Goal: Task Accomplishment & Management: Use online tool/utility

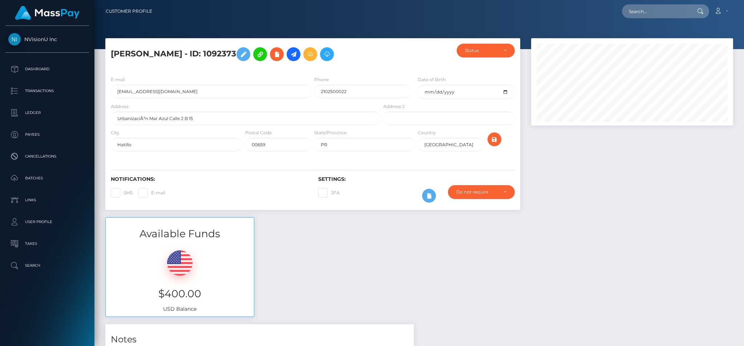
click at [39, 71] on p "Dashboard" at bounding box center [47, 69] width 78 height 11
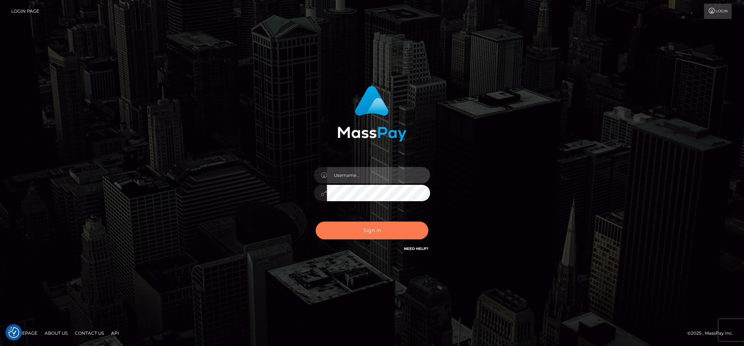
type input "cgomez.nvision"
click at [347, 231] on button "Sign in" at bounding box center [372, 230] width 113 height 18
type input "cgomez.nvision"
click at [347, 231] on button "Sign in" at bounding box center [372, 230] width 113 height 18
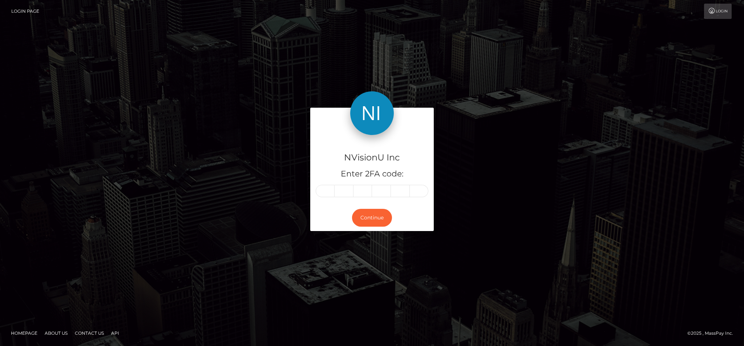
click at [383, 227] on div "Continue" at bounding box center [372, 217] width 124 height 27
click at [330, 191] on input "text" at bounding box center [325, 191] width 19 height 12
type input "0"
type input "9"
type input "4"
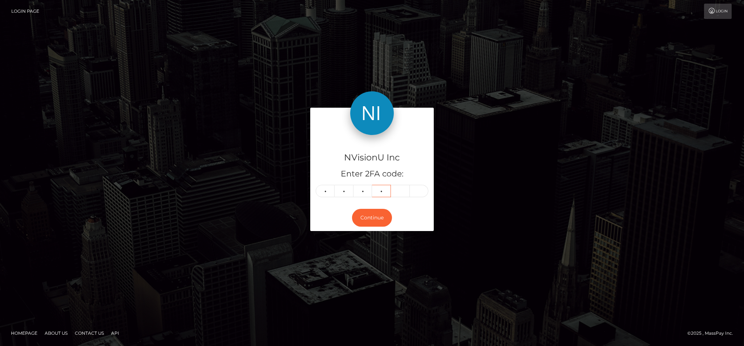
type input "6"
type input "3"
type input "9"
click at [378, 223] on button "Continue" at bounding box center [372, 218] width 40 height 18
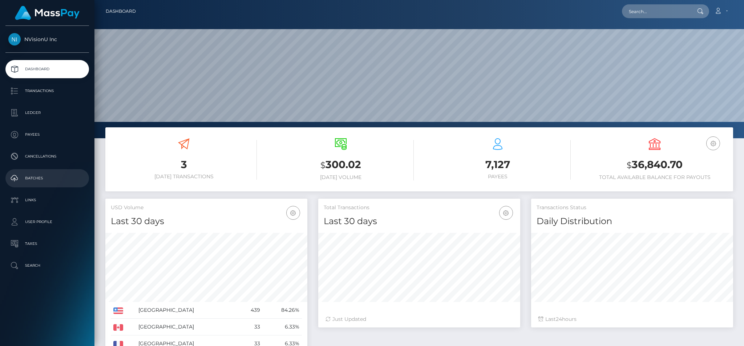
scroll to position [129, 202]
click at [33, 186] on link "Batches" at bounding box center [47, 178] width 84 height 18
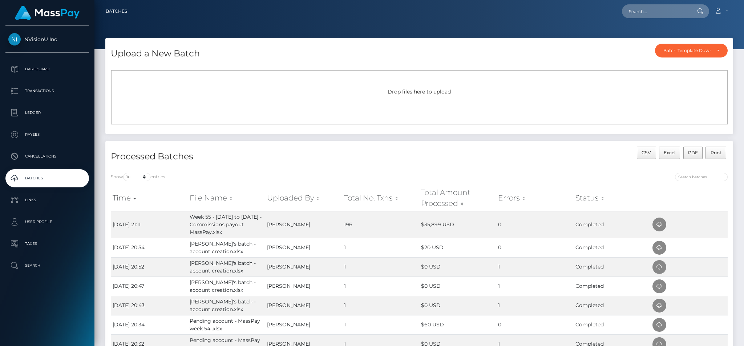
click at [256, 98] on div "Drop files here to upload" at bounding box center [419, 97] width 617 height 55
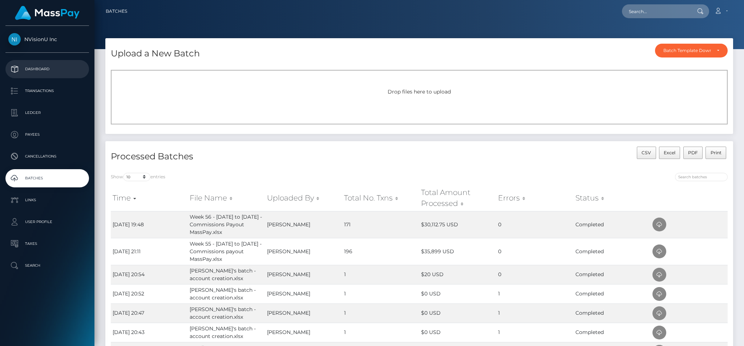
click at [26, 69] on p "Dashboard" at bounding box center [47, 69] width 78 height 11
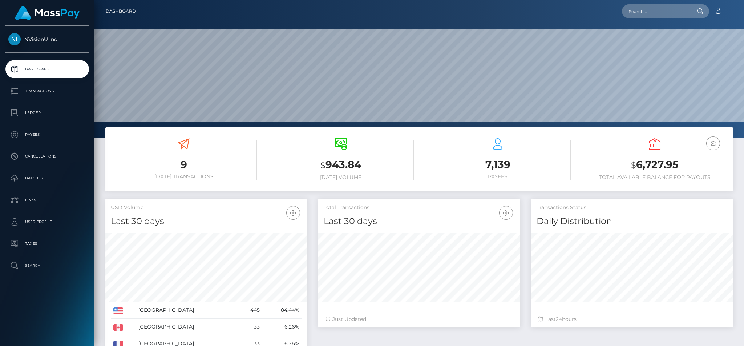
scroll to position [129, 202]
click at [659, 7] on input "text" at bounding box center [656, 11] width 68 height 14
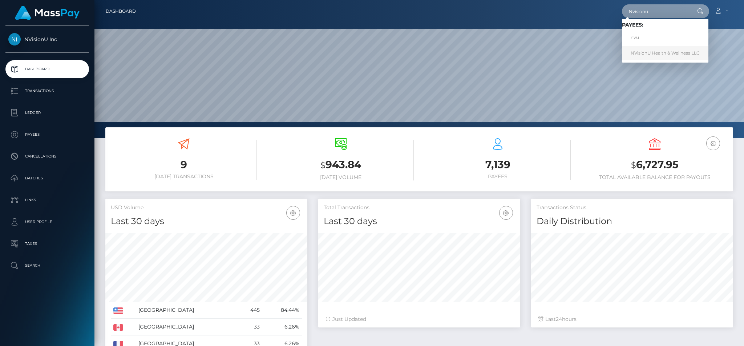
type input "Nvisionu"
click at [643, 52] on link "NVisionU Health & Wellness LLC" at bounding box center [665, 52] width 86 height 13
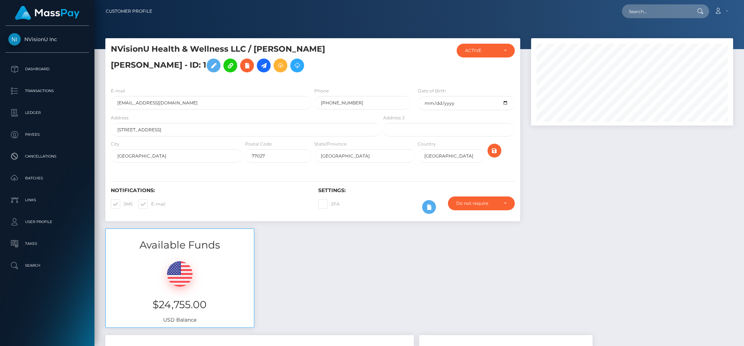
scroll to position [87, 202]
click at [276, 70] on icon at bounding box center [280, 65] width 9 height 9
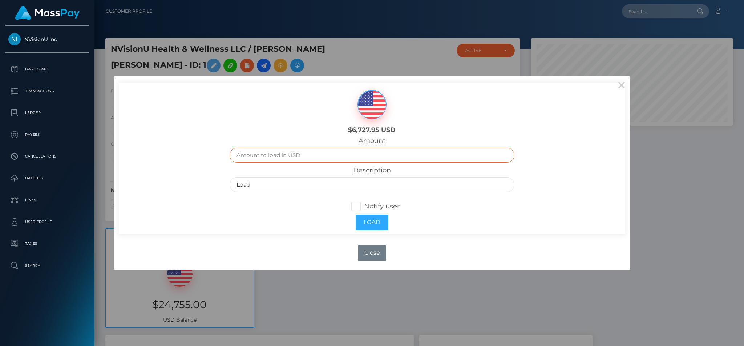
click at [251, 154] on input "text" at bounding box center [372, 155] width 285 height 15
type input "5000"
click at [254, 185] on input "Load" at bounding box center [372, 184] width 285 height 15
type input "L"
type input "remanent from Week 56"
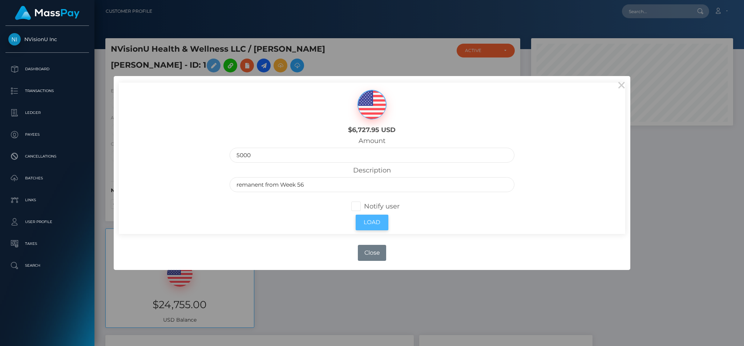
click at [370, 218] on button "Load" at bounding box center [372, 222] width 33 height 16
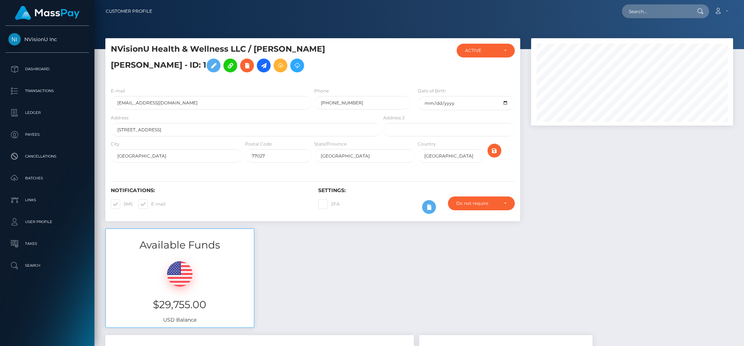
scroll to position [87, 202]
click at [53, 81] on ul "Dashboard Transactions Ledger Payees Cancellations Batches Links User Profile" at bounding box center [47, 167] width 94 height 214
click at [49, 70] on p "Dashboard" at bounding box center [47, 69] width 78 height 11
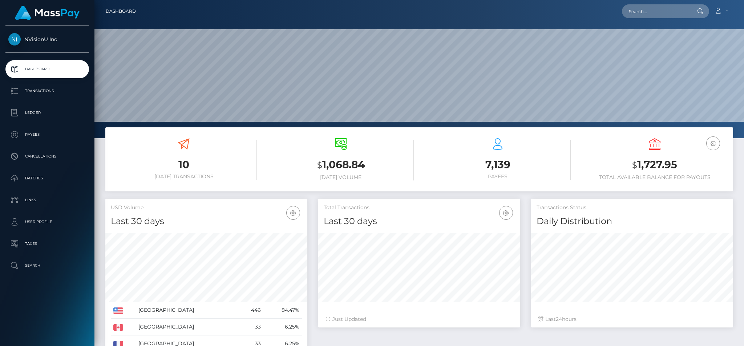
scroll to position [129, 202]
